Goal: Navigation & Orientation: Find specific page/section

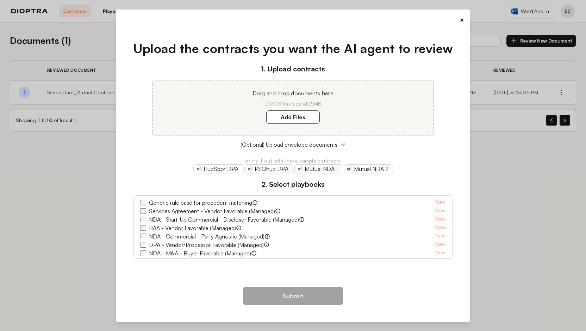
click at [466, 18] on div "× Upload the contracts you want the AI agent to review 1. Upload contracts Drag…" at bounding box center [293, 166] width 354 height 313
click at [463, 18] on button "×" at bounding box center [461, 20] width 5 height 10
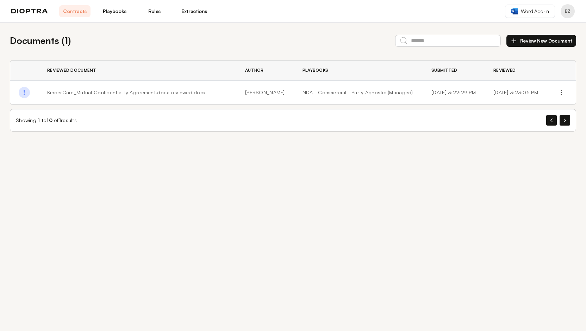
click at [109, 11] on link "Playbooks" at bounding box center [114, 11] width 31 height 12
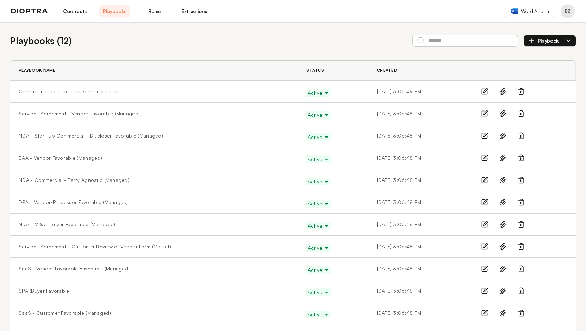
click at [70, 12] on link "Contracts" at bounding box center [74, 11] width 31 height 12
